Goal: Task Accomplishment & Management: Manage account settings

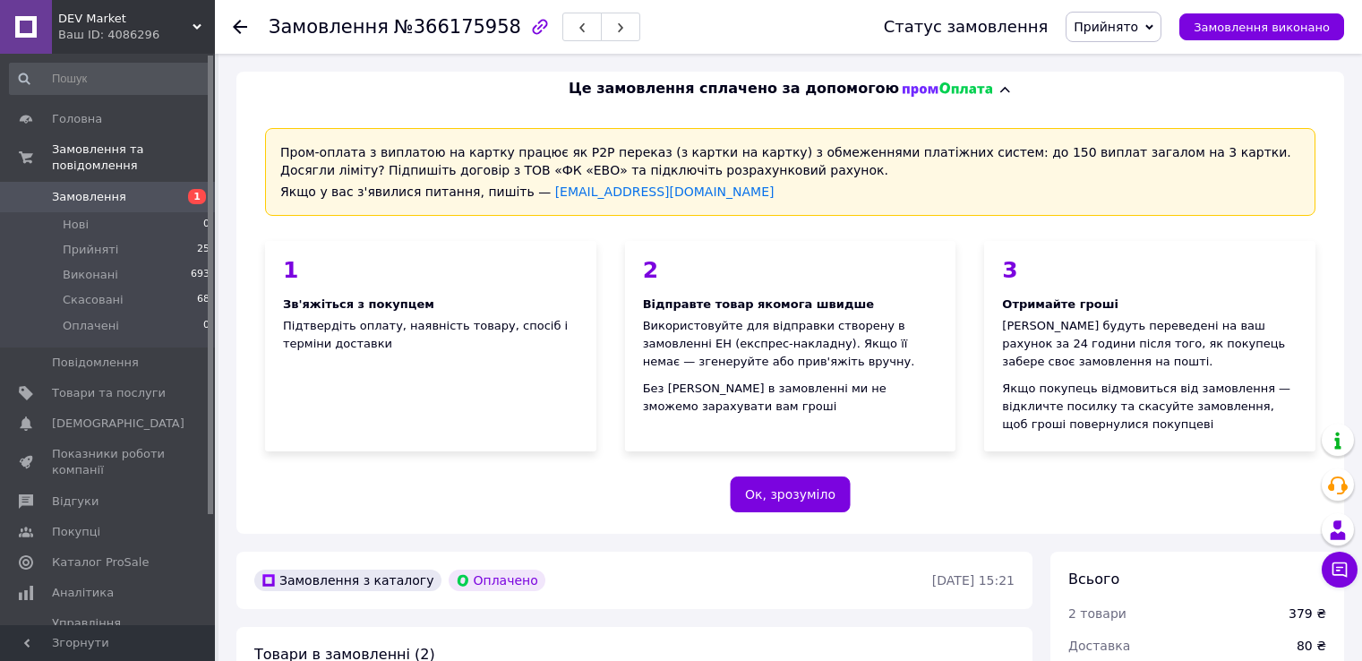
scroll to position [985, 0]
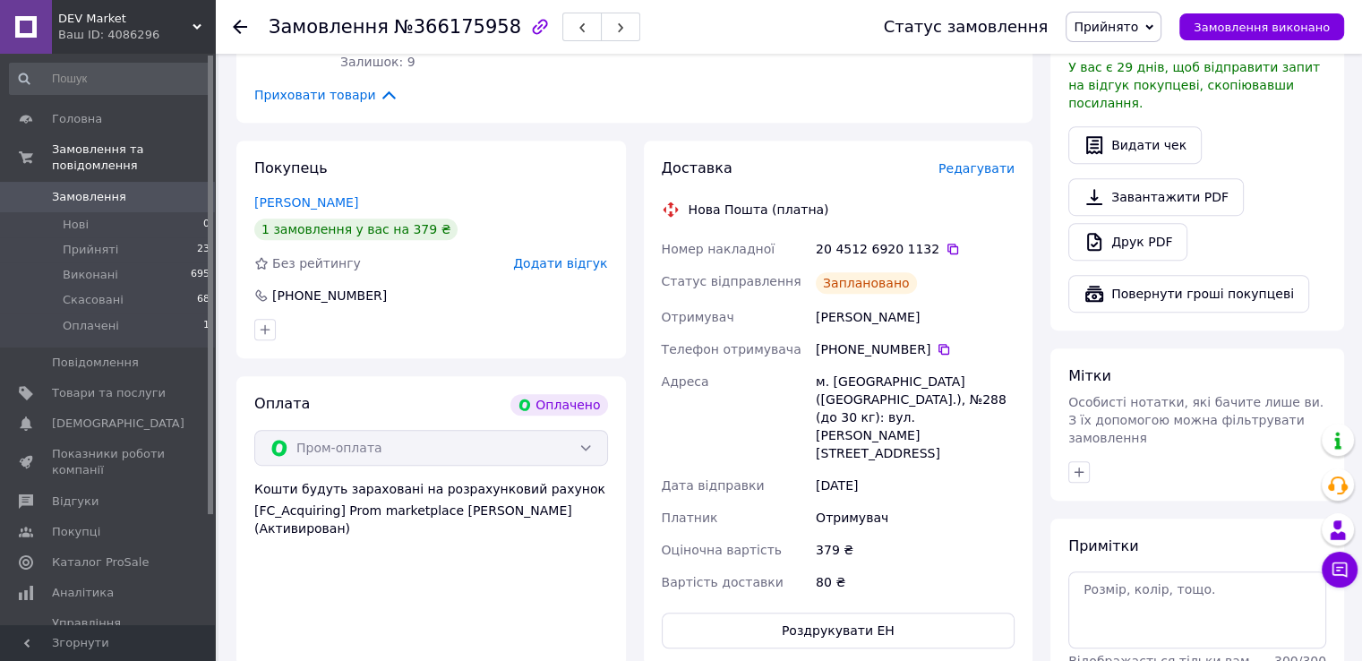
click at [93, 189] on span "Замовлення" at bounding box center [89, 197] width 74 height 16
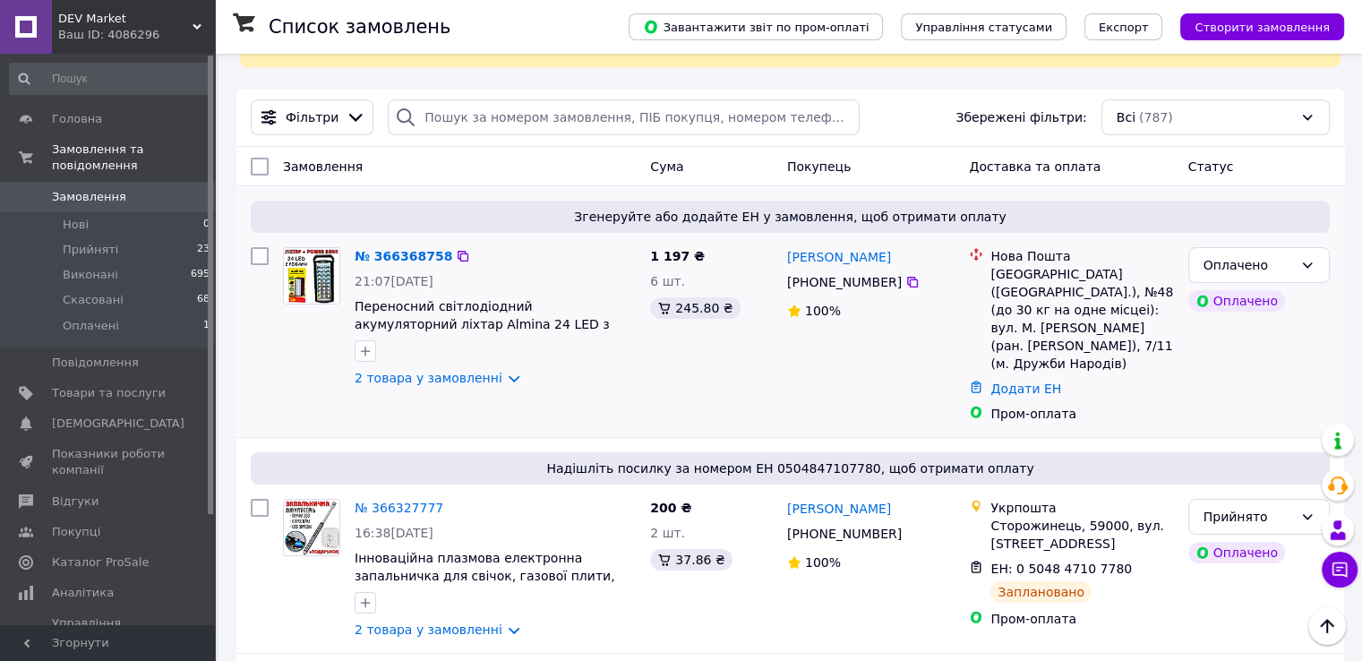
scroll to position [90, 0]
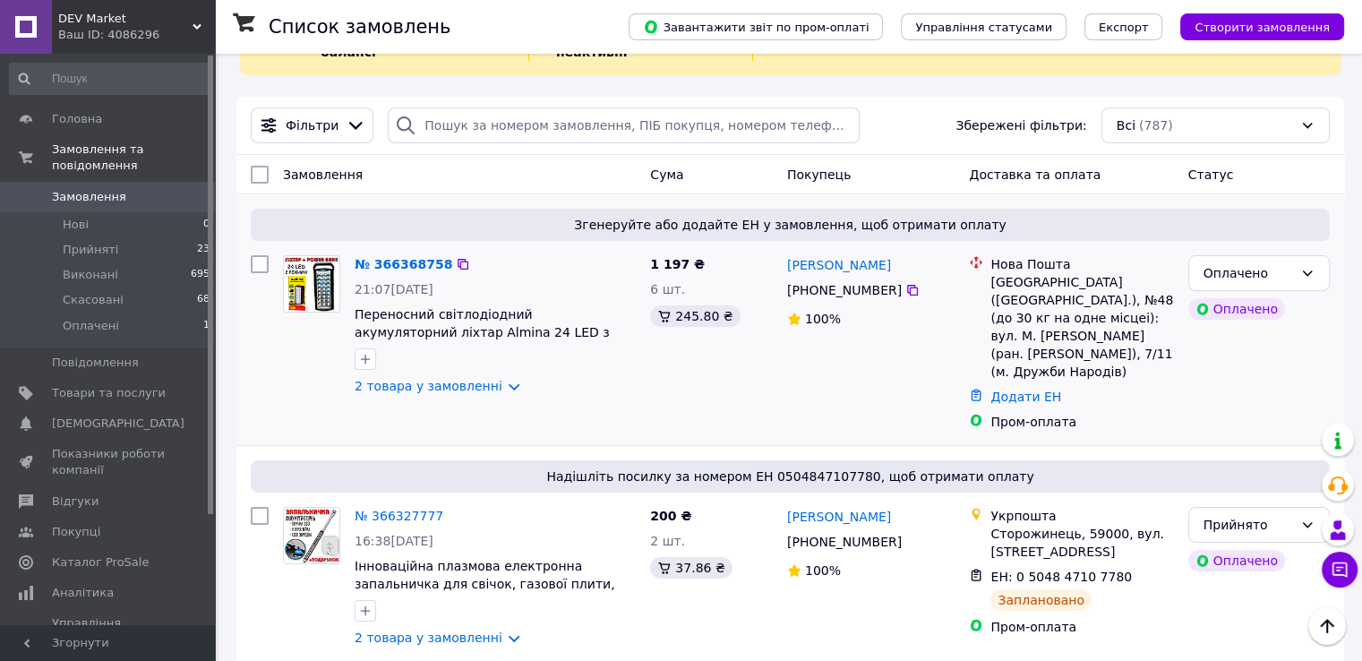
click at [395, 255] on div "№ 366368758" at bounding box center [403, 263] width 101 height 21
click at [398, 257] on link "№ 366368758" at bounding box center [404, 264] width 98 height 14
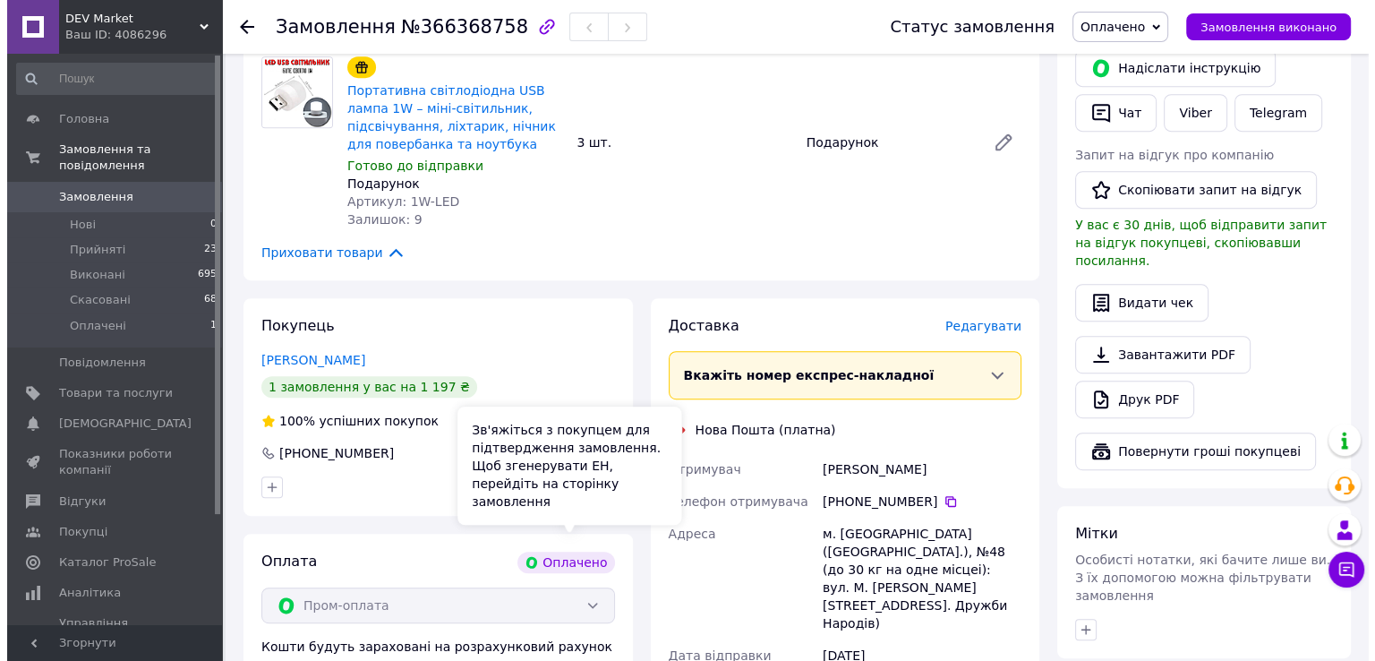
scroll to position [627, 0]
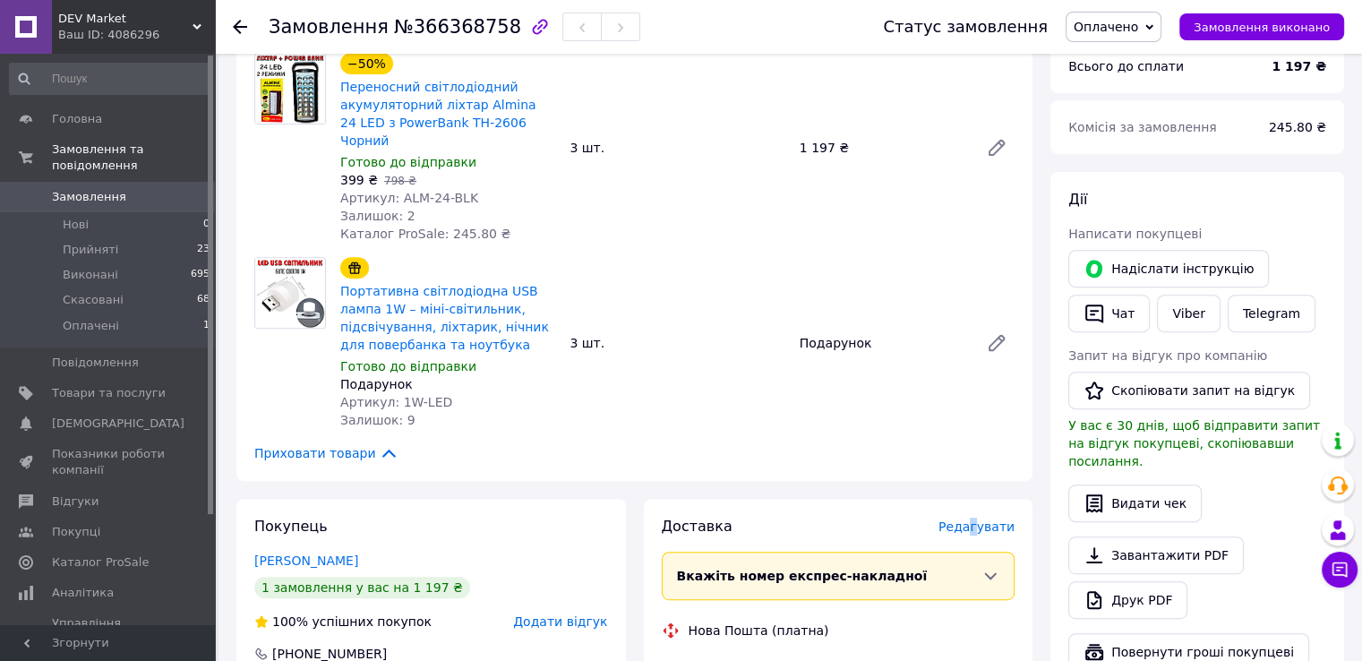
click at [981, 519] on span "Редагувати" at bounding box center [976, 526] width 76 height 14
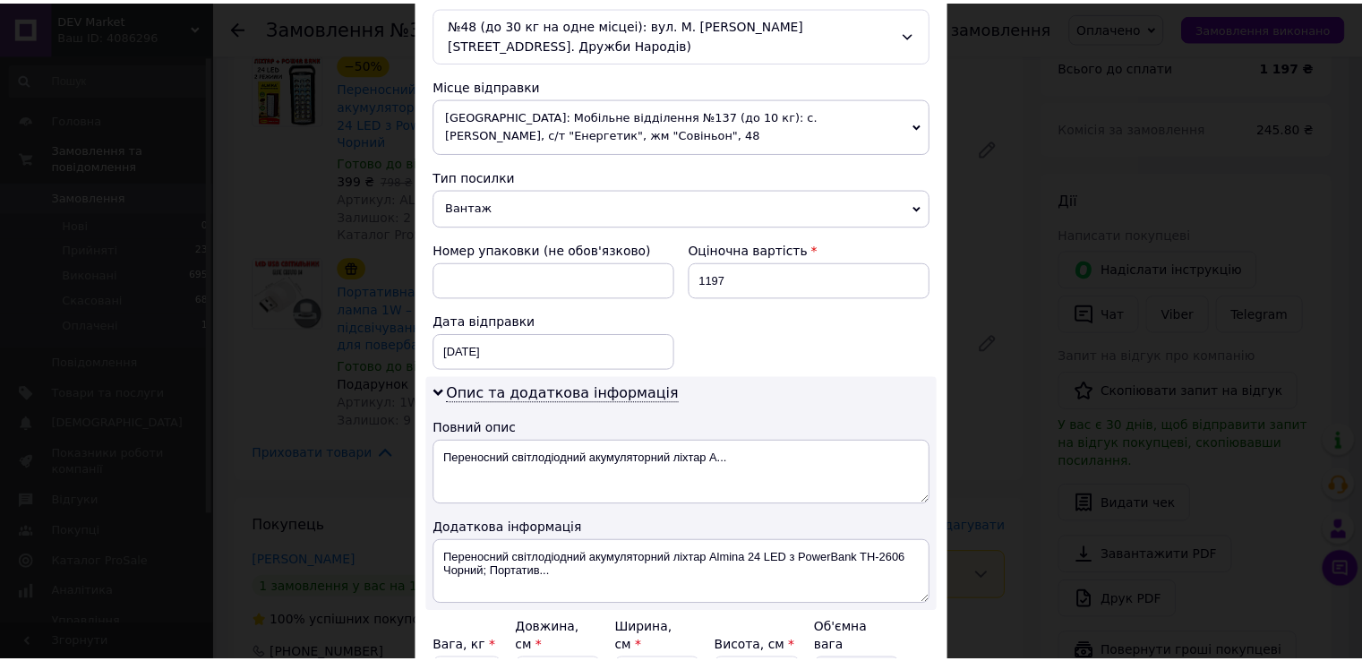
scroll to position [741, 0]
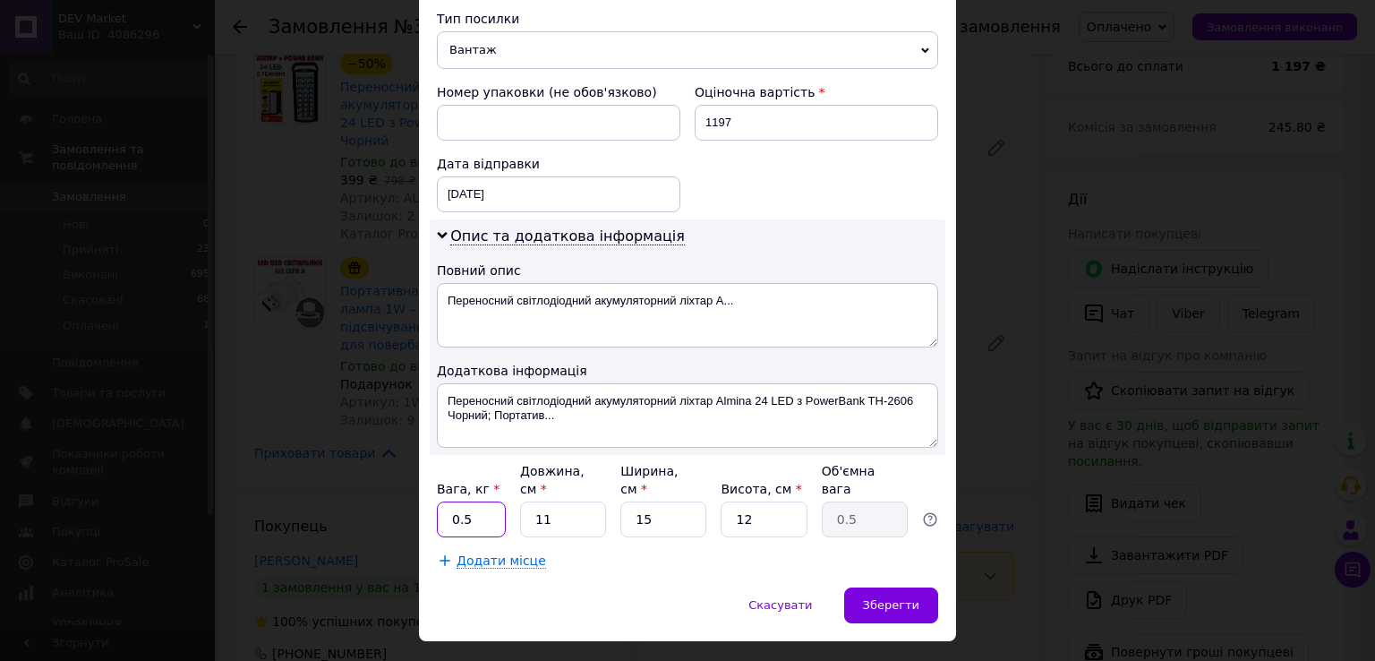
click at [465, 501] on input "0.5" at bounding box center [471, 519] width 69 height 36
type input "0"
type input "3"
click at [581, 501] on input "11" at bounding box center [563, 519] width 86 height 36
type input "1"
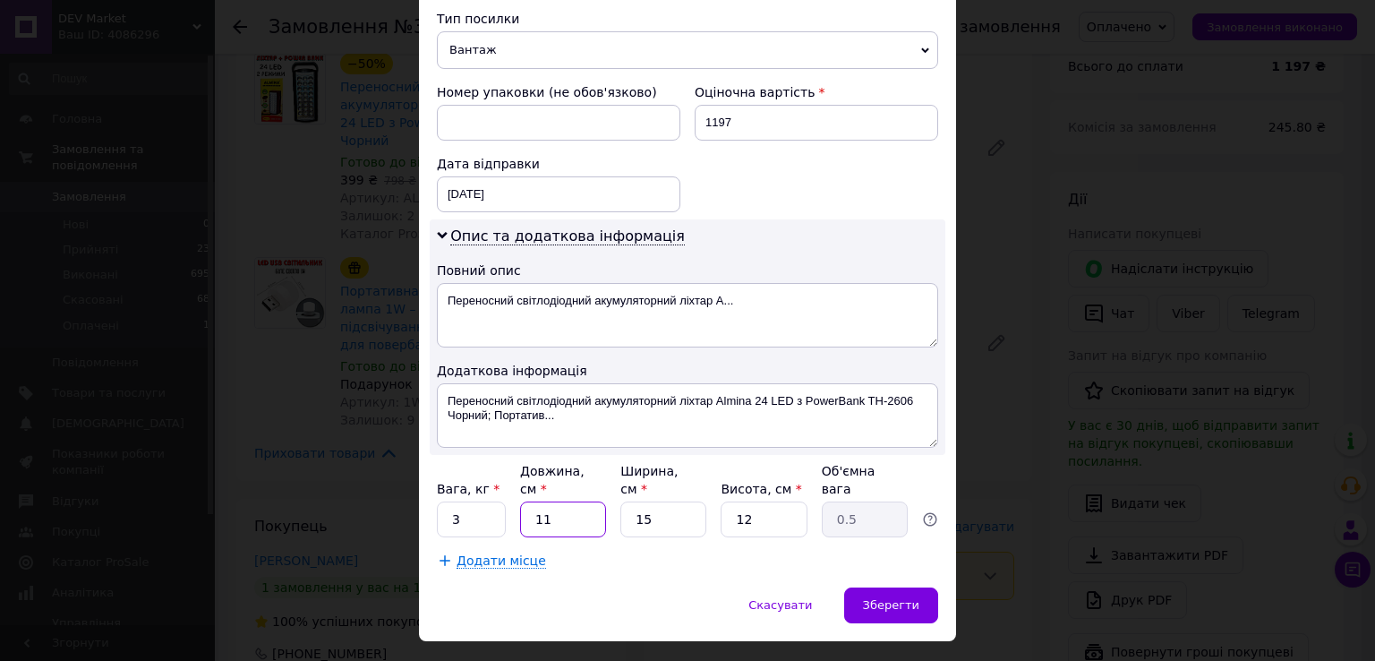
type input "0.1"
type input "4"
type input "0.18"
type input "40"
type input "1.8"
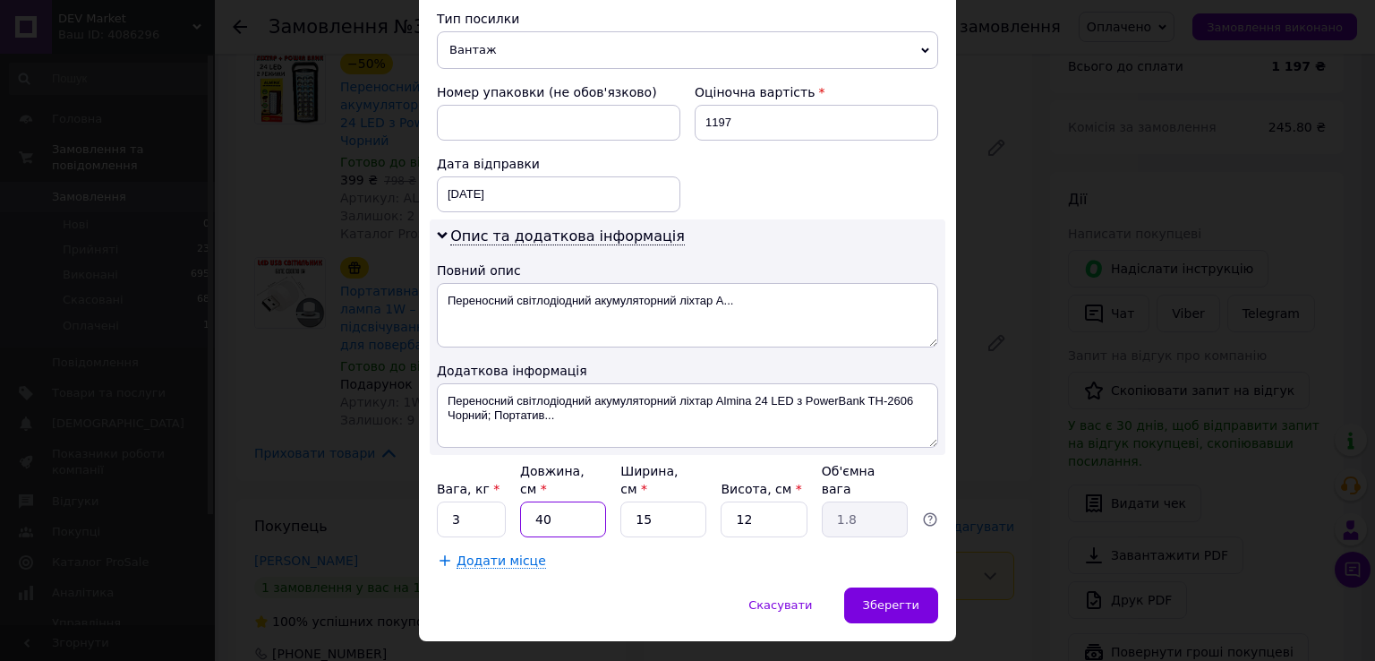
type input "40"
click at [684, 501] on input "15" at bounding box center [664, 519] width 86 height 36
type input "1"
type input "0.12"
type input "2"
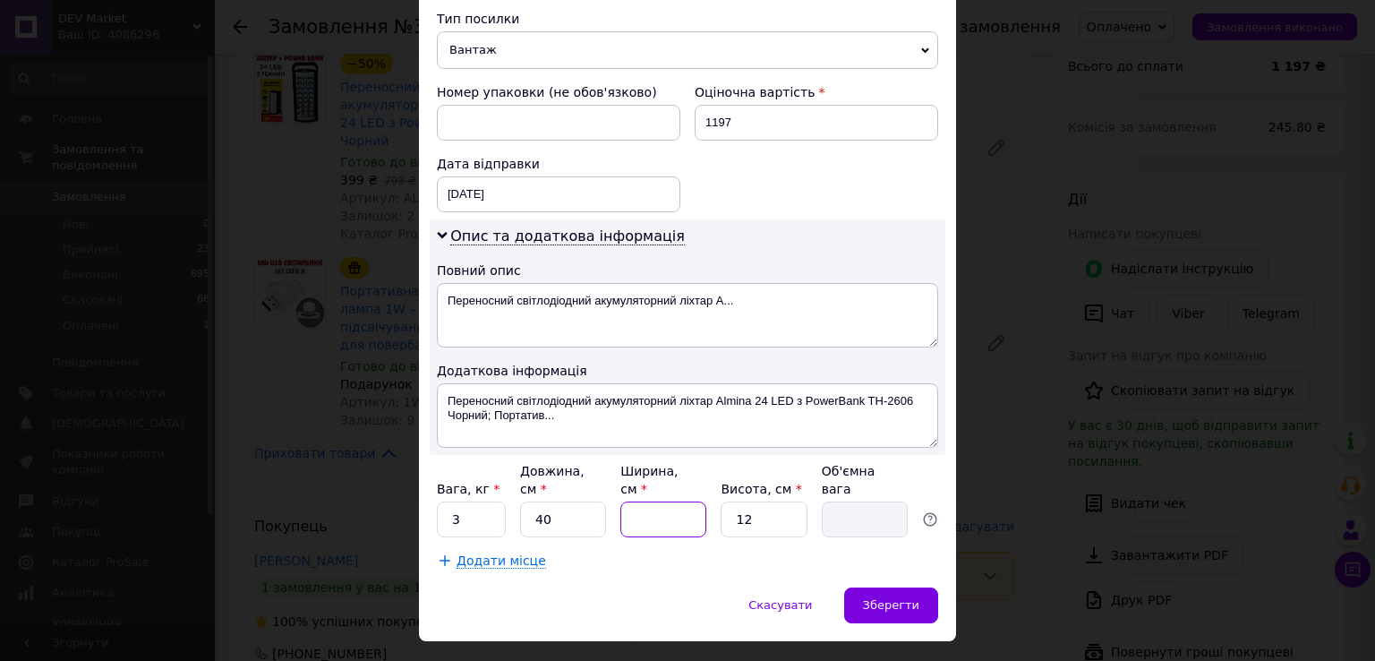
type input "0.24"
type input "20"
type input "2.4"
type input "20"
click at [763, 501] on input "12" at bounding box center [764, 519] width 86 height 36
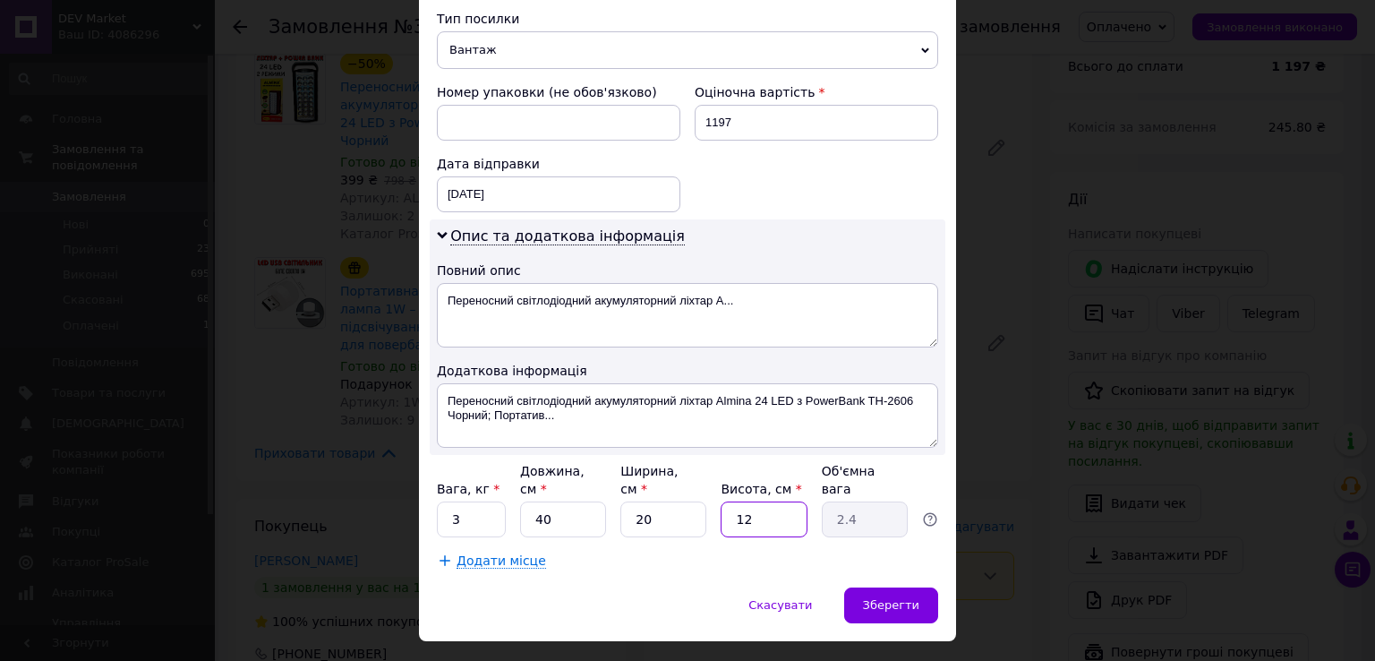
type input "1"
type input "0.2"
type input "2"
type input "0.4"
type input "20"
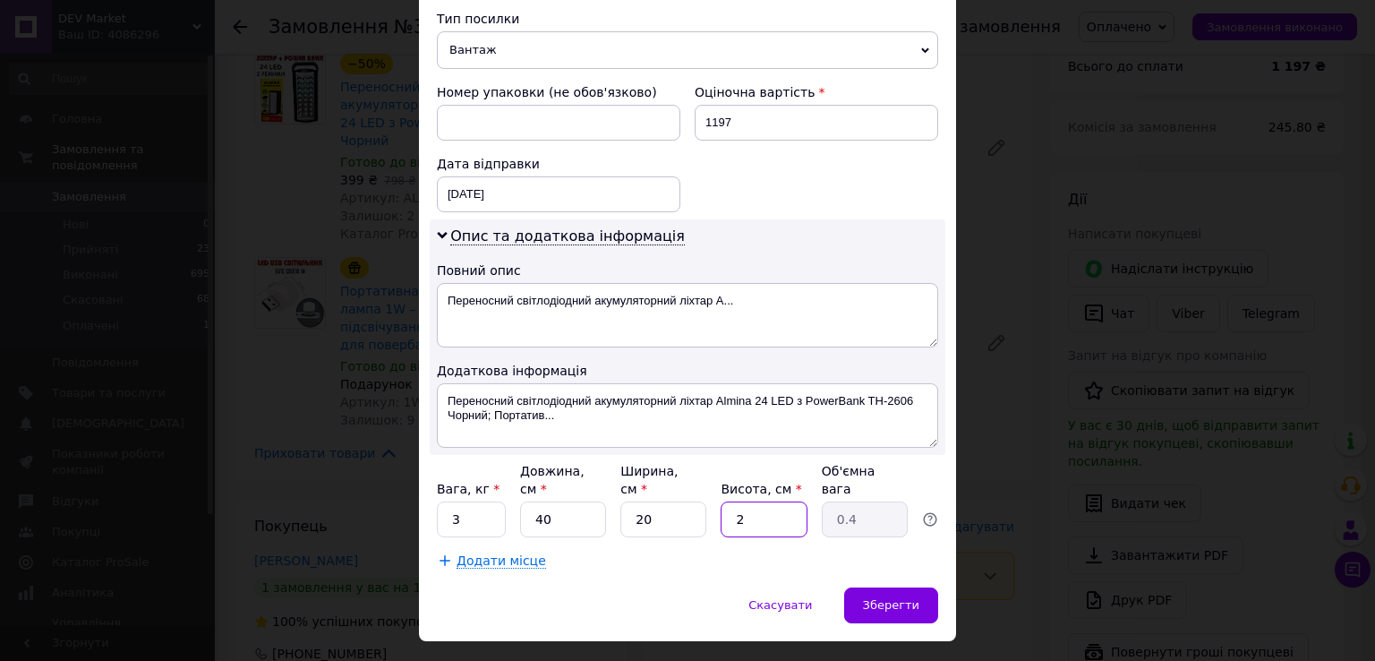
type input "4"
type input "20"
click at [895, 598] on span "Зберегти" at bounding box center [891, 604] width 56 height 13
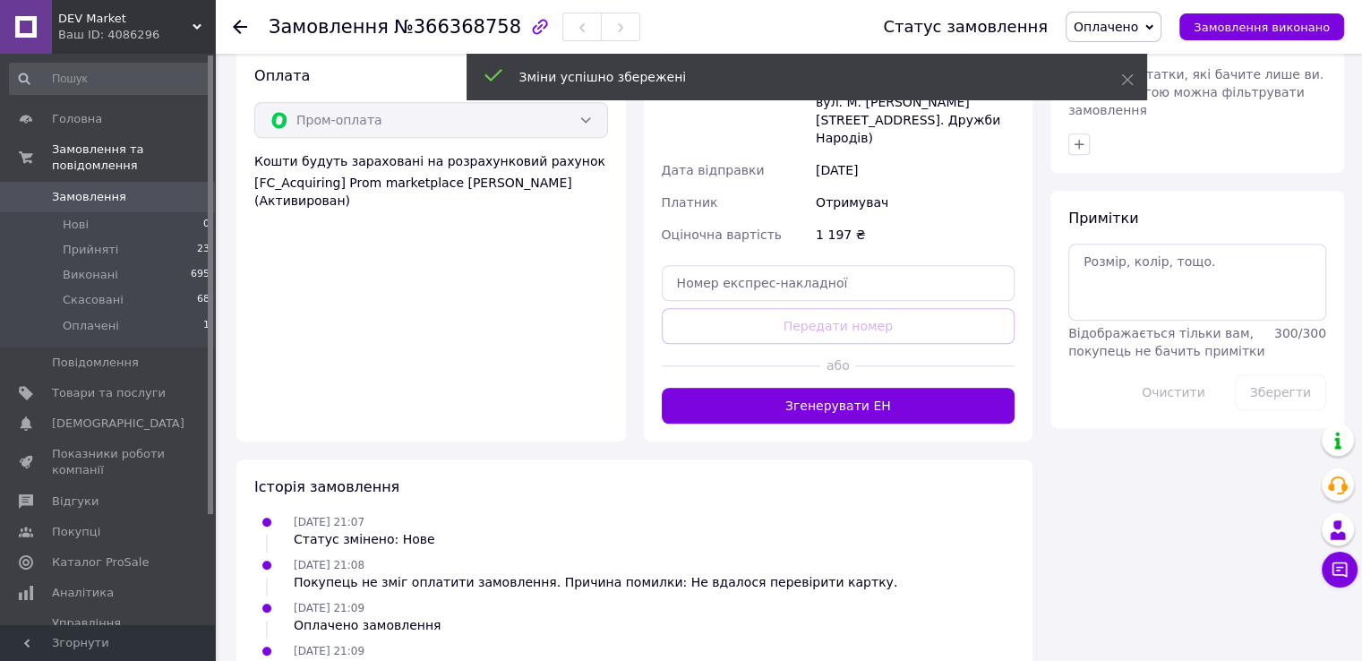
scroll to position [1343, 0]
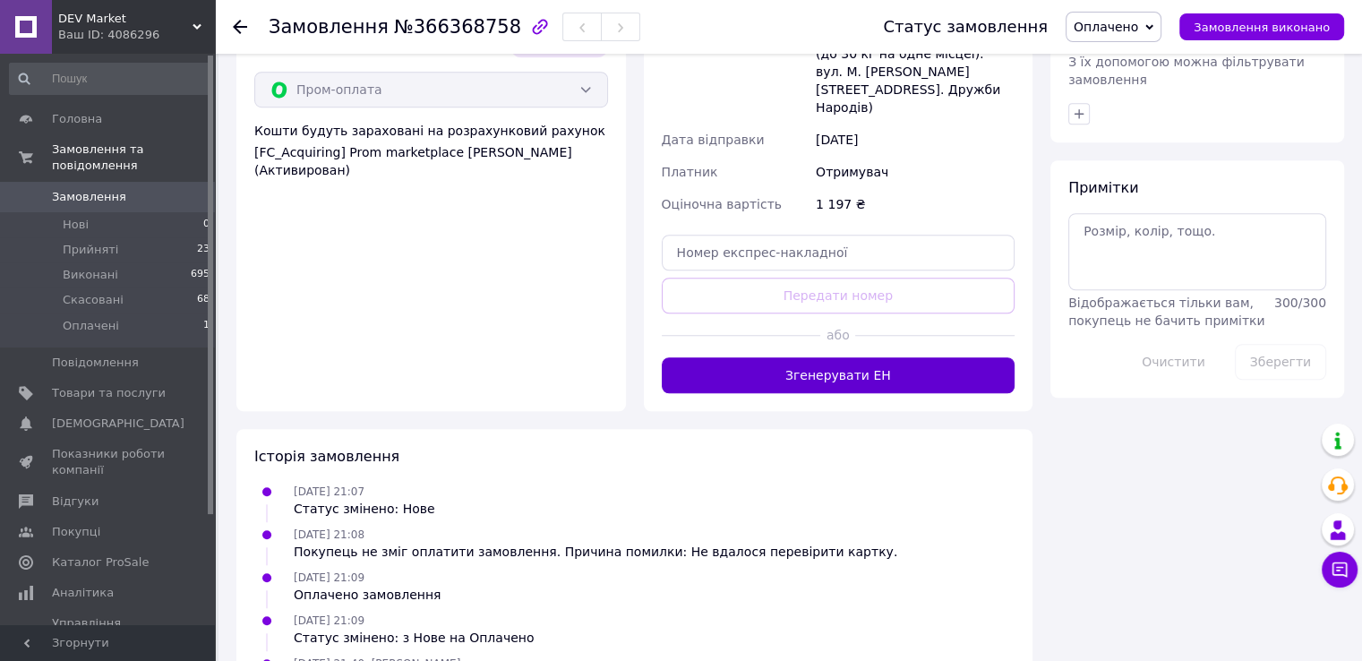
click at [858, 357] on button "Згенерувати ЕН" at bounding box center [839, 375] width 354 height 36
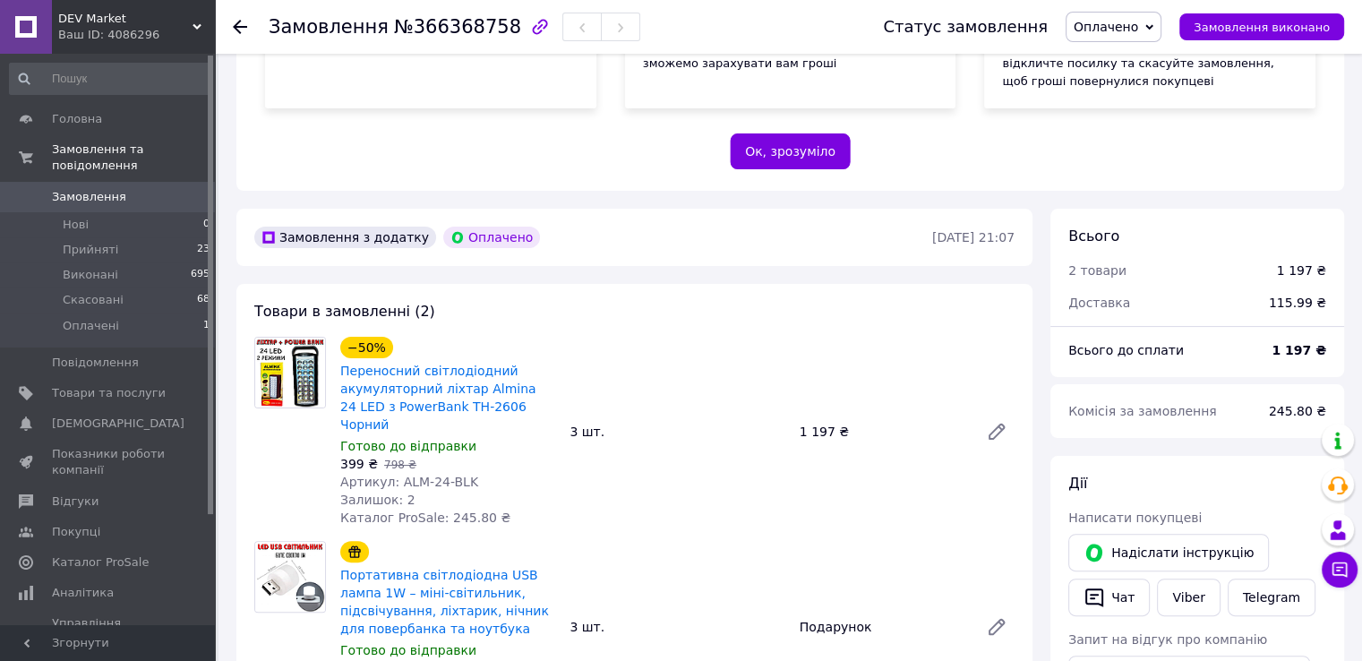
scroll to position [269, 0]
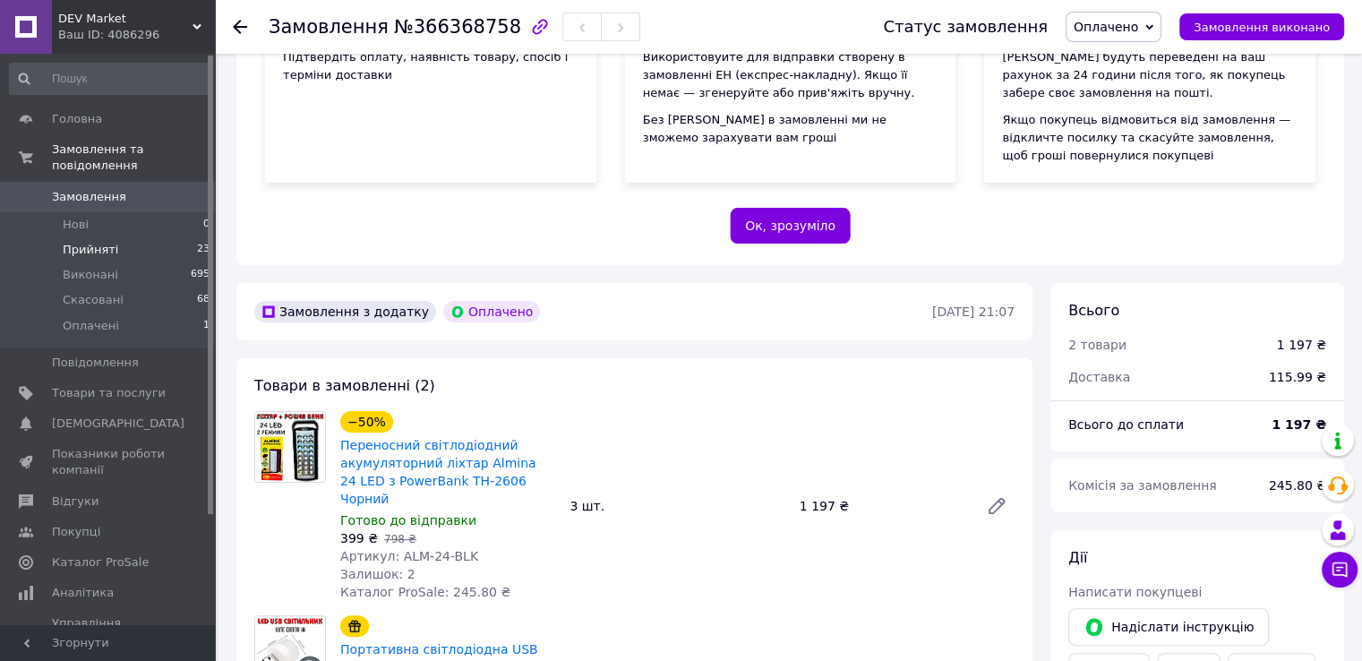
click at [97, 242] on span "Прийняті" at bounding box center [91, 250] width 56 height 16
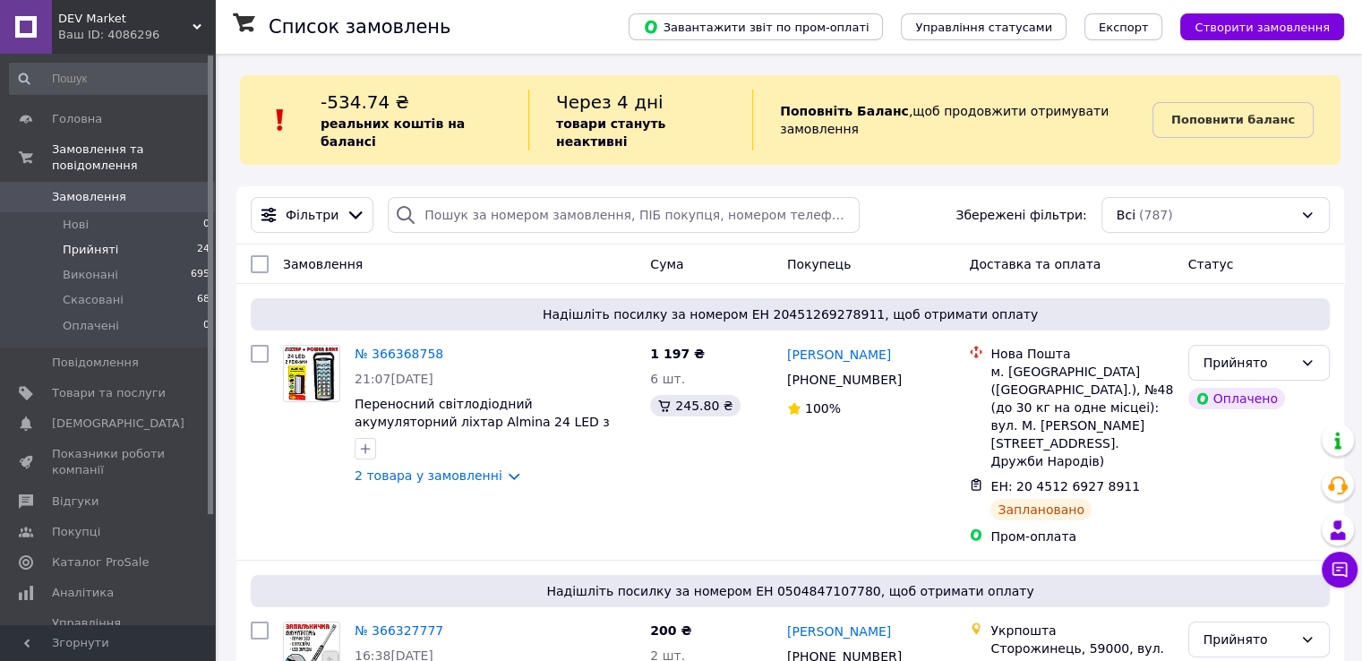
click at [79, 242] on span "Прийняті" at bounding box center [91, 250] width 56 height 16
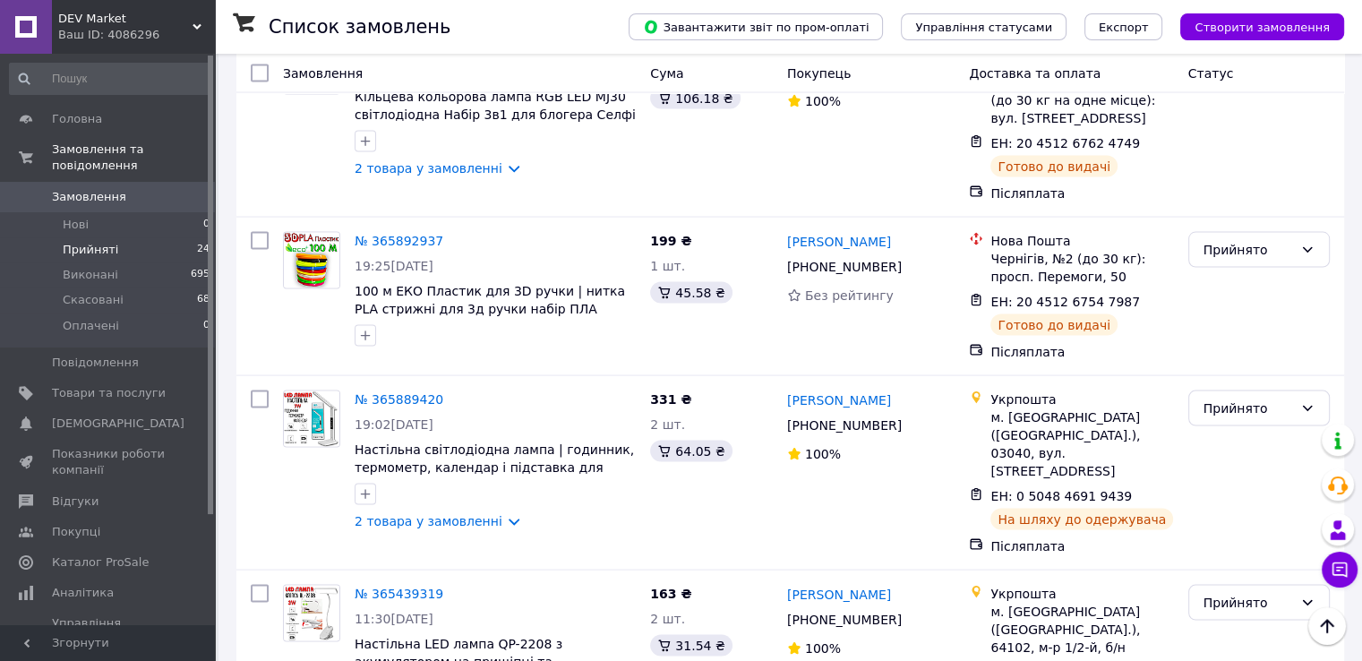
scroll to position [3582, 0]
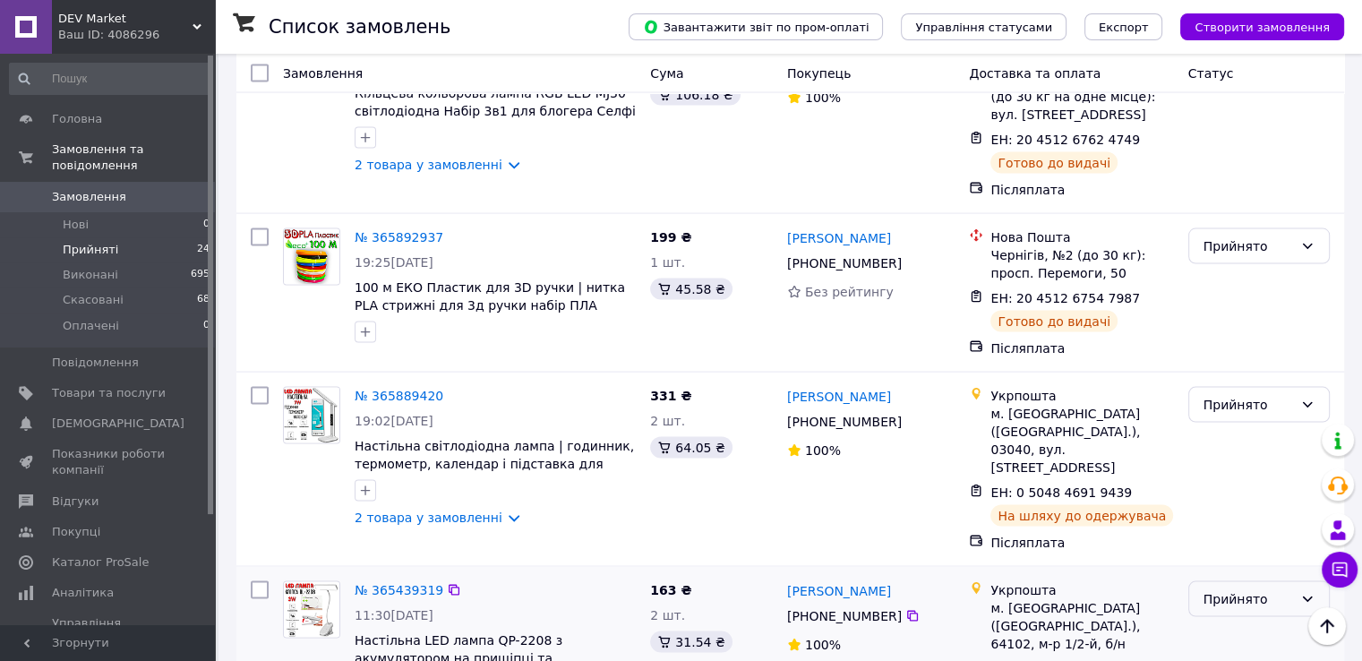
click at [1253, 589] on div "Прийнято" at bounding box center [1248, 599] width 90 height 20
click at [1232, 293] on li "Виконано" at bounding box center [1258, 298] width 140 height 32
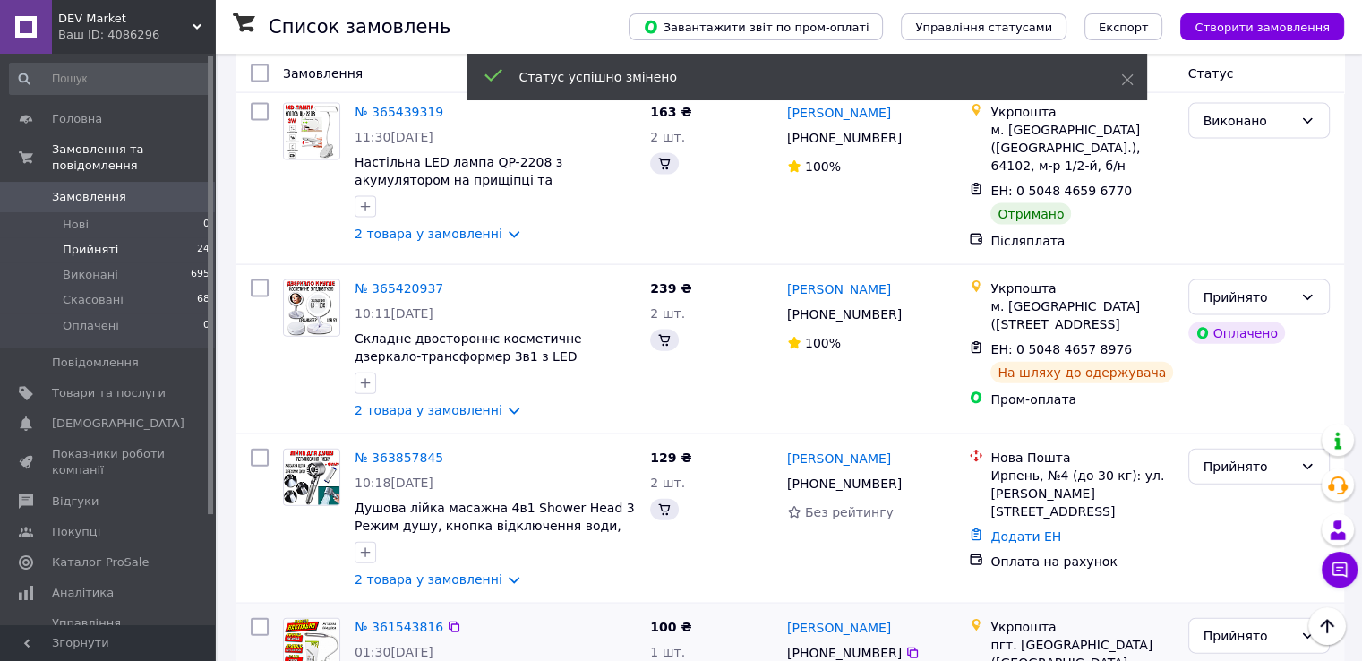
scroll to position [4076, 0]
